Goal: Information Seeking & Learning: Learn about a topic

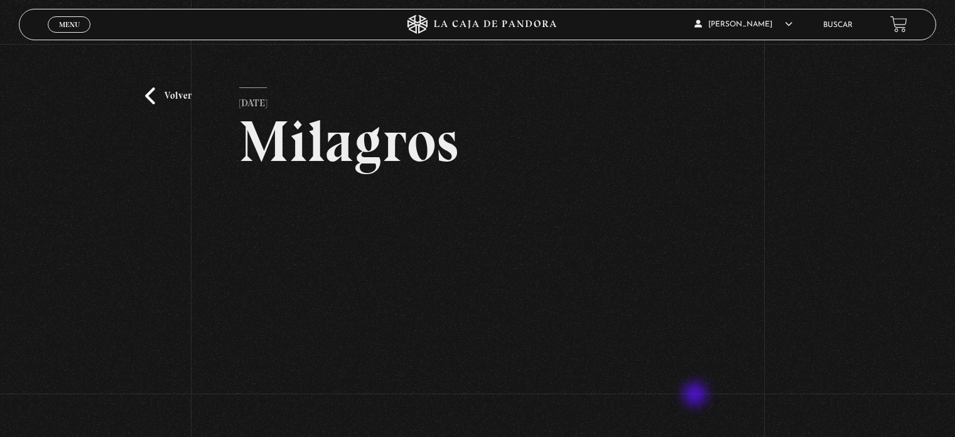
scroll to position [89, 0]
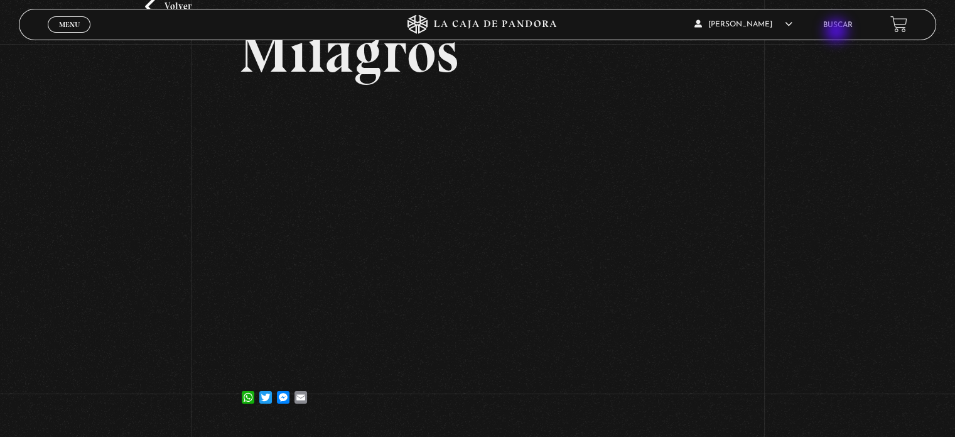
click at [838, 32] on li "Buscar" at bounding box center [838, 24] width 30 height 19
click at [840, 17] on li "Buscar" at bounding box center [838, 24] width 30 height 19
click at [847, 28] on link "Buscar" at bounding box center [838, 25] width 30 height 8
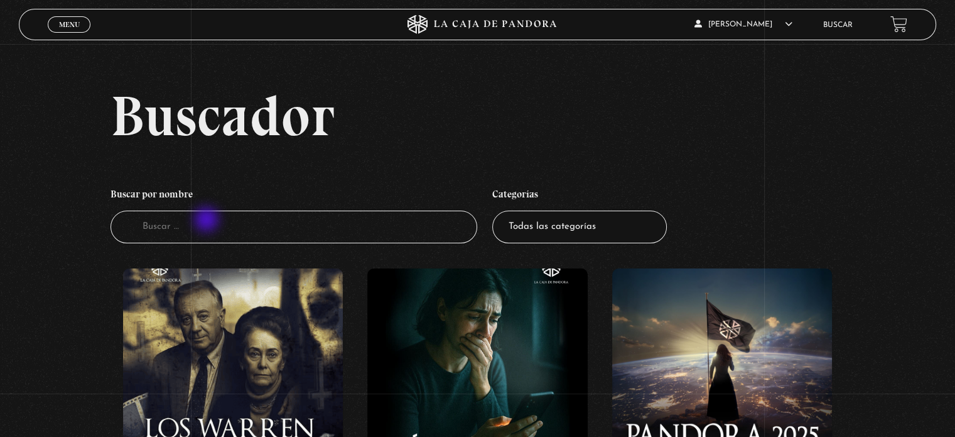
click at [208, 220] on input "Buscador" at bounding box center [294, 226] width 367 height 33
type input "biblia"
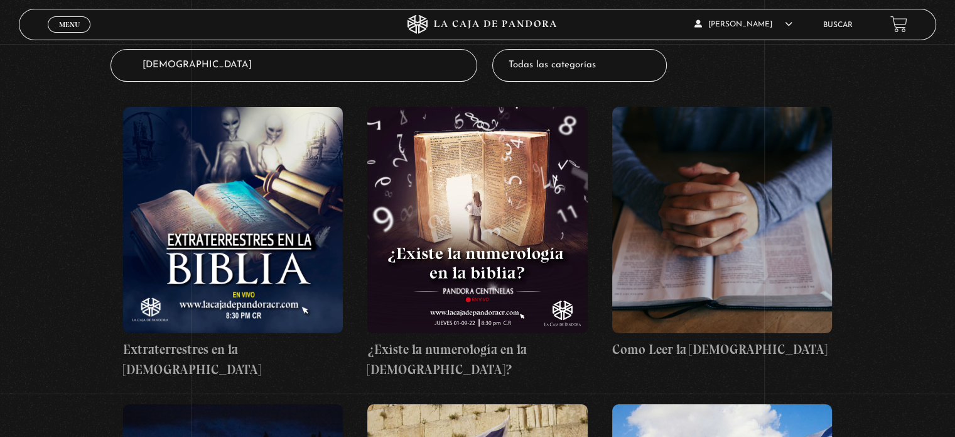
scroll to position [162, 0]
click at [717, 231] on figure at bounding box center [722, 219] width 220 height 226
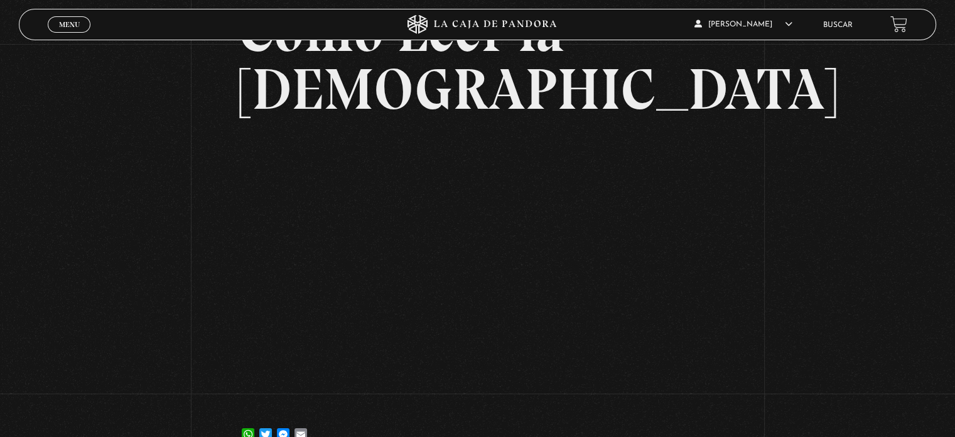
scroll to position [111, 0]
click at [906, 426] on div "Volver [DATE] Como Leer la [DEMOGRAPHIC_DATA] WhatsApp Twitter Messenger Email" at bounding box center [477, 197] width 955 height 529
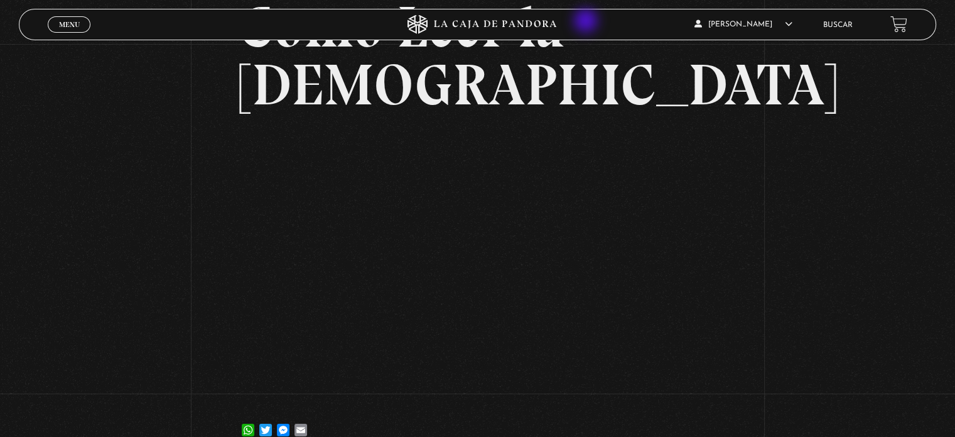
scroll to position [116, 0]
